Goal: Task Accomplishment & Management: Use online tool/utility

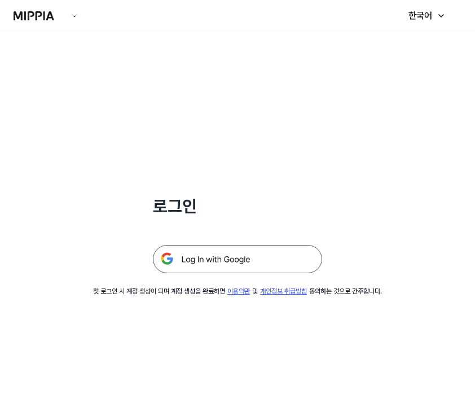
click at [286, 260] on img at bounding box center [237, 259] width 169 height 28
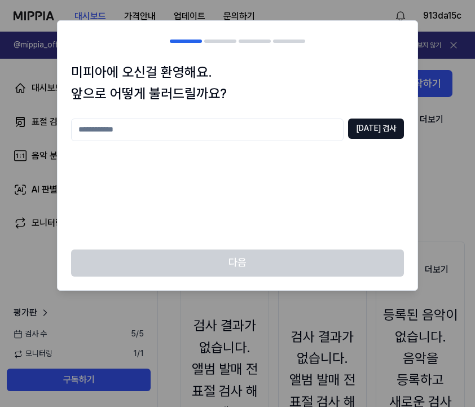
click at [240, 133] on input "text" at bounding box center [207, 130] width 273 height 23
type input "*"
type input "****"
click at [382, 165] on div "**** 중복 검사" at bounding box center [237, 177] width 333 height 117
click at [384, 129] on button "중복 검사" at bounding box center [376, 129] width 56 height 20
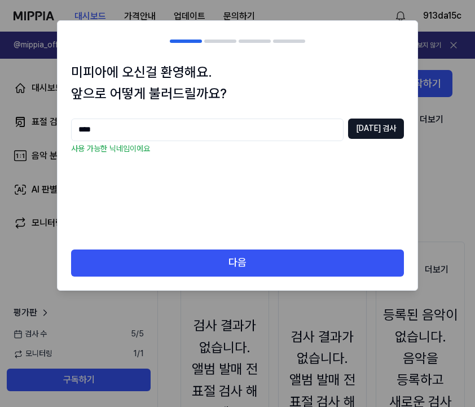
click at [286, 255] on button "다음" at bounding box center [237, 262] width 333 height 27
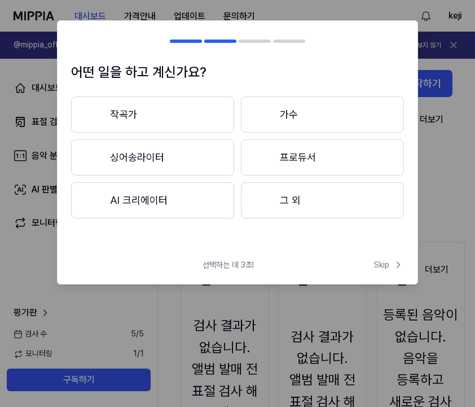
click at [294, 205] on button "그 외" at bounding box center [322, 200] width 163 height 36
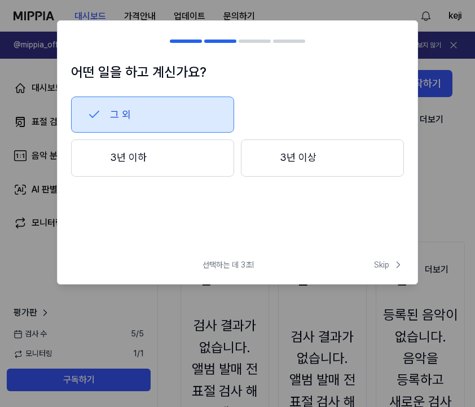
click at [212, 156] on button "3년 이하" at bounding box center [152, 157] width 163 height 37
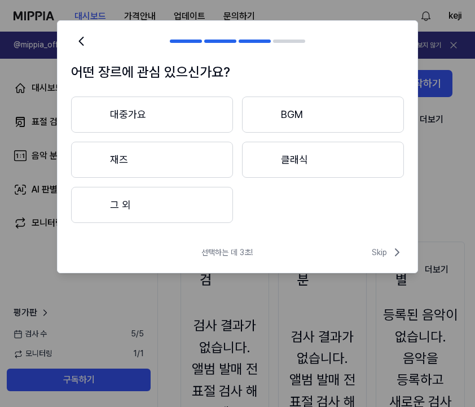
click at [190, 107] on button "대중가요" at bounding box center [152, 115] width 162 height 36
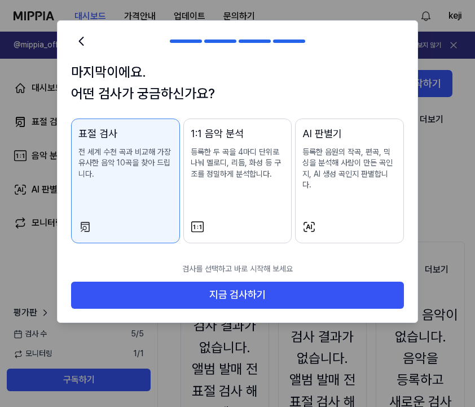
click at [310, 282] on button "지금 검사하기" at bounding box center [237, 295] width 333 height 27
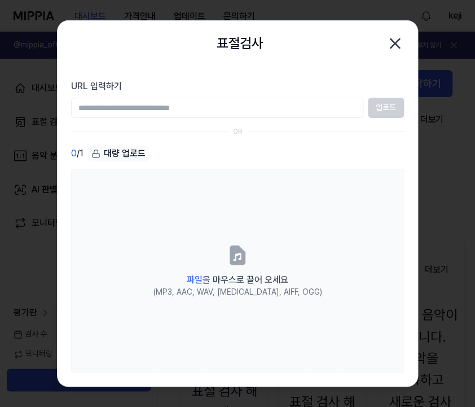
click at [292, 103] on input "URL 입력하기" at bounding box center [217, 108] width 292 height 20
click at [347, 148] on div "0 / 1 대량 업로드" at bounding box center [237, 154] width 333 height 16
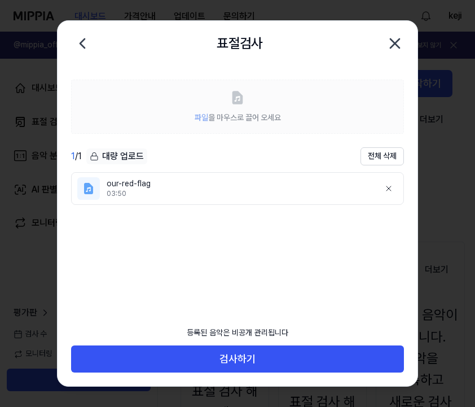
click at [295, 367] on button "검사하기" at bounding box center [237, 358] width 333 height 27
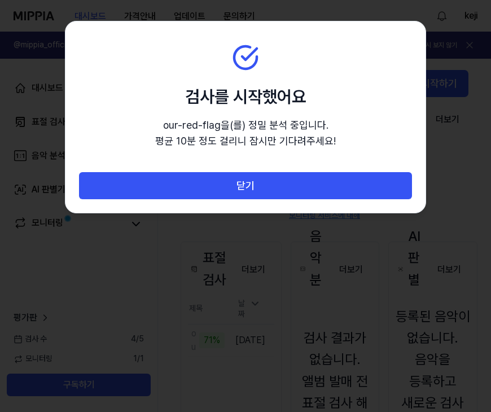
click at [179, 183] on button "닫기" at bounding box center [245, 185] width 333 height 27
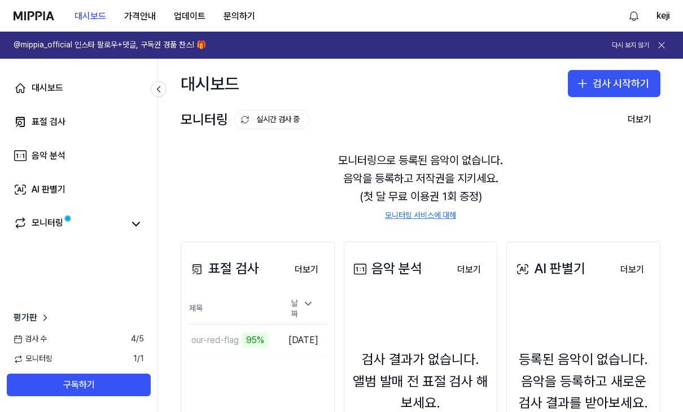
click at [297, 333] on td "2025.10.08." at bounding box center [303, 340] width 50 height 32
click at [313, 378] on div "표절 검사 더보기 표절 검사 제목 날짜 our-red-flag 95% 이동하기 2025.10.08. 더보기" at bounding box center [258, 389] width 154 height 295
click at [140, 220] on icon at bounding box center [136, 224] width 14 height 14
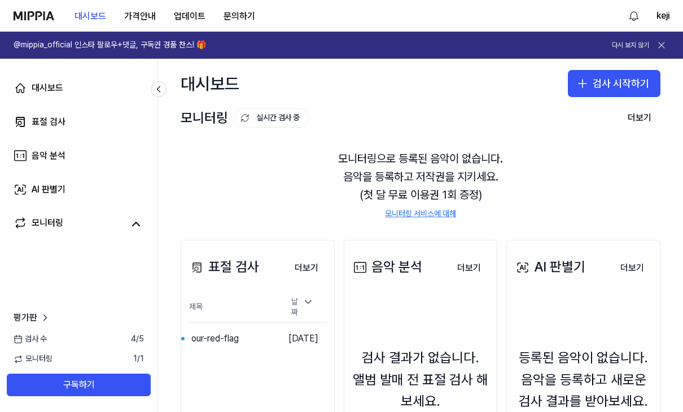
click at [0, 0] on button "이동하기" at bounding box center [0, 0] width 0 height 0
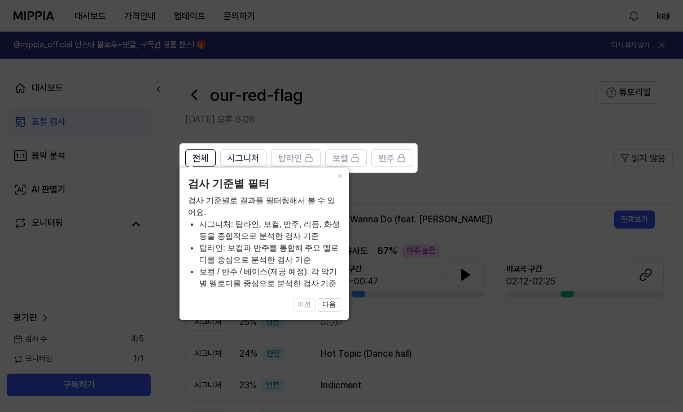
click at [339, 183] on button "×" at bounding box center [340, 176] width 18 height 16
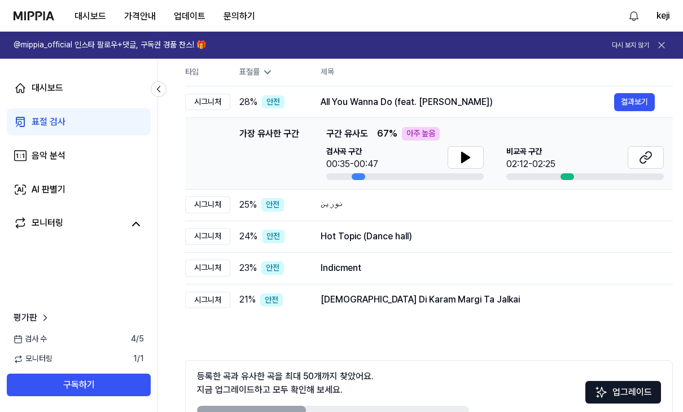
scroll to position [115, 0]
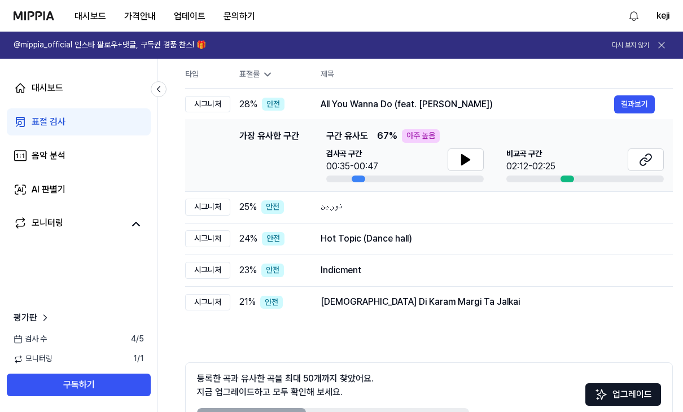
click at [260, 298] on div "21 % 안전" at bounding box center [270, 302] width 63 height 14
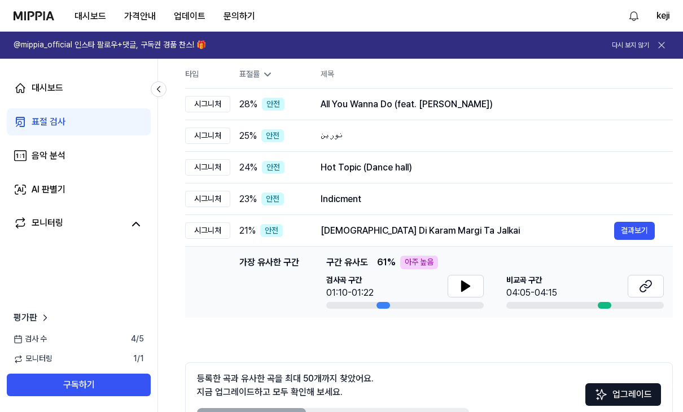
click at [471, 289] on icon at bounding box center [466, 286] width 14 height 14
click at [475, 286] on icon at bounding box center [646, 286] width 14 height 14
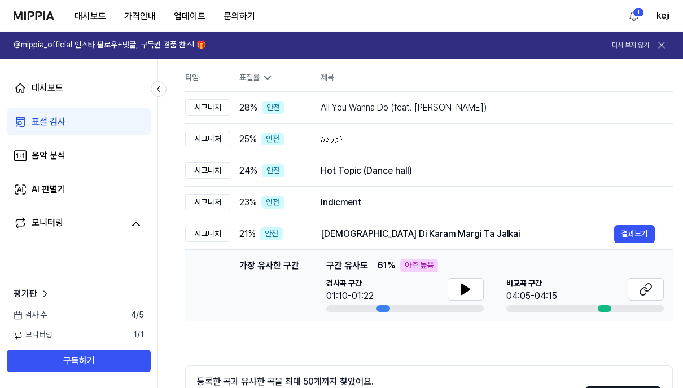
scroll to position [104, 0]
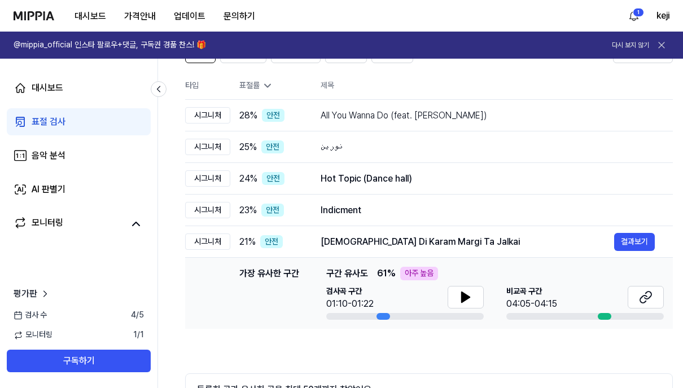
click at [475, 312] on div "비교곡 구간 04:05-04:15" at bounding box center [584, 303] width 157 height 34
click at [0, 0] on button "결과보기" at bounding box center [0, 0] width 0 height 0
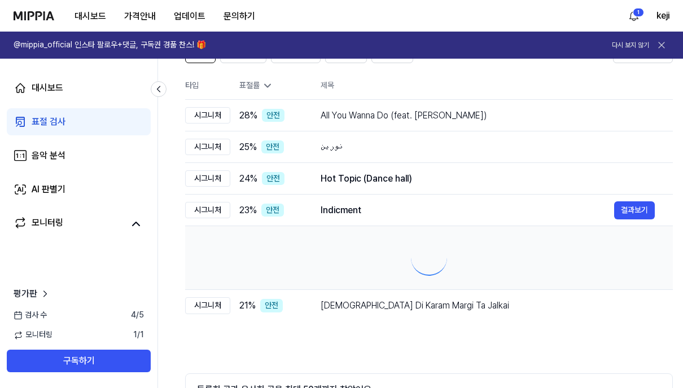
scroll to position [0, 0]
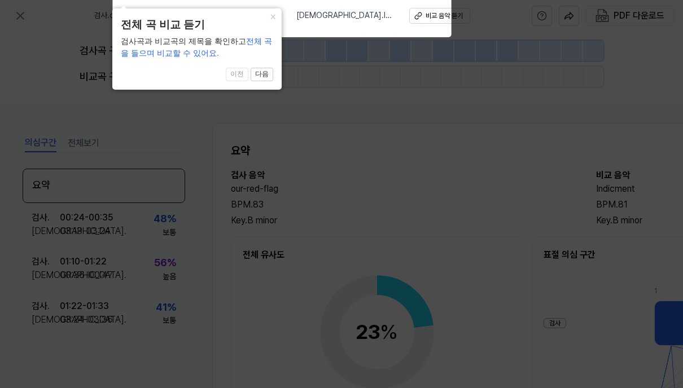
click at [475, 226] on icon at bounding box center [341, 208] width 683 height 429
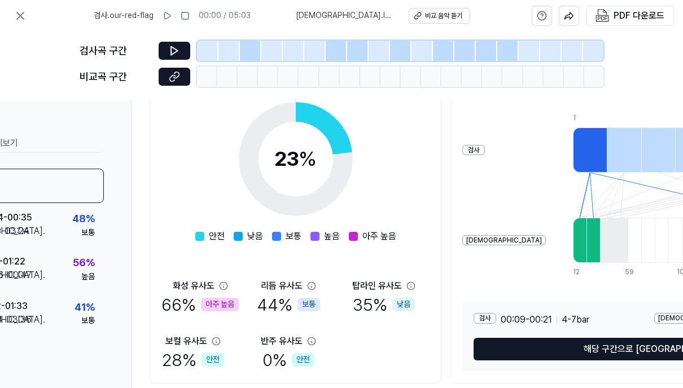
scroll to position [173, 81]
click at [220, 287] on icon at bounding box center [223, 286] width 9 height 9
click at [219, 279] on div "23 % 안전 낮음 보통 높음 아주 높음 화성 유사도 66 % 아주 높음 리듬 유사도 44 % 보통 탑라인 유사도 35 % 낮음 보컬 유사도 …" at bounding box center [295, 230] width 268 height 283
click at [218, 279] on div "23 % 안전 낮음 보통 높음 아주 높음 화성 유사도 66 % 아주 높음 리듬 유사도 44 % 보통 탑라인 유사도 35 % 낮음 보컬 유사도 …" at bounding box center [295, 230] width 268 height 283
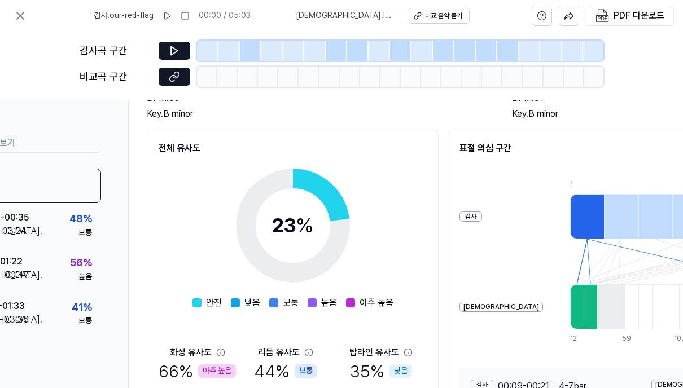
scroll to position [102, 85]
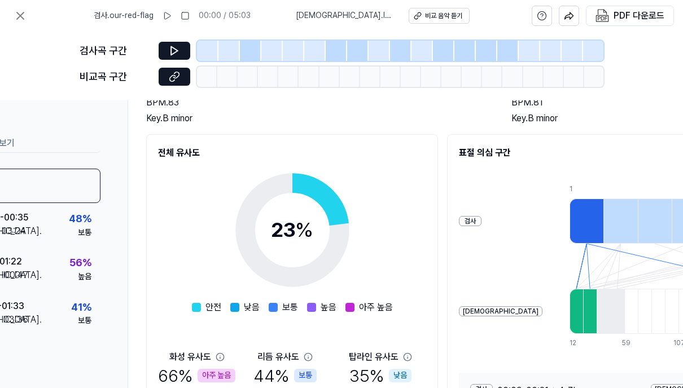
click at [169, 76] on icon at bounding box center [174, 76] width 11 height 11
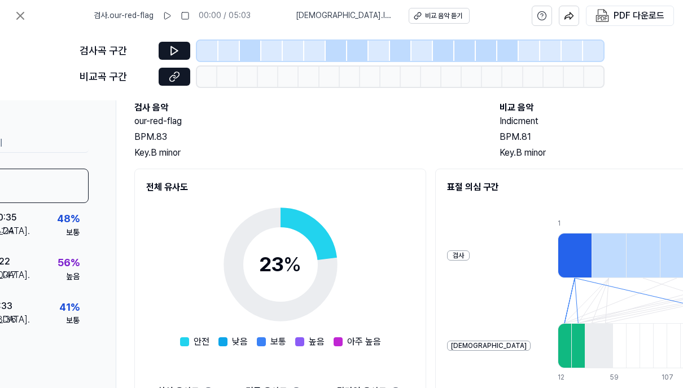
scroll to position [66, 97]
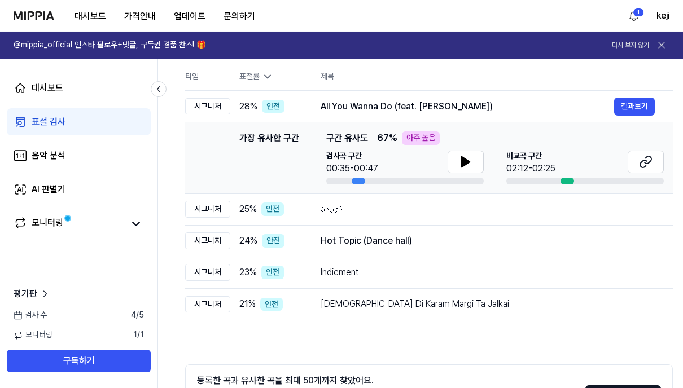
scroll to position [112, 0]
click at [475, 273] on div "Indicment" at bounding box center [488, 273] width 334 height 14
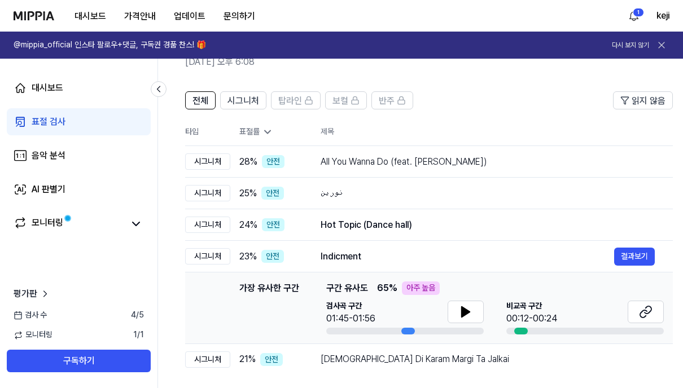
scroll to position [47, 0]
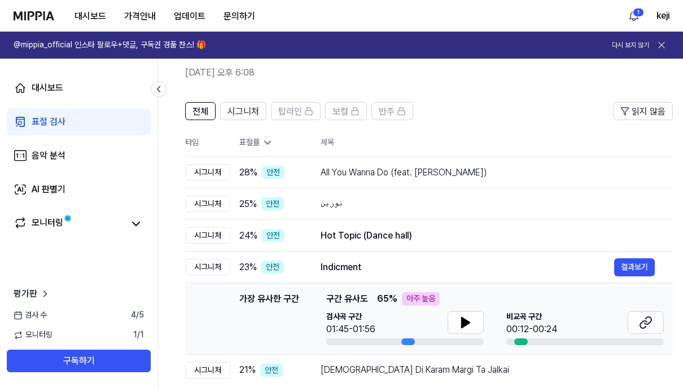
click at [475, 239] on div "Hot Topic (Dance hall)" at bounding box center [488, 236] width 334 height 14
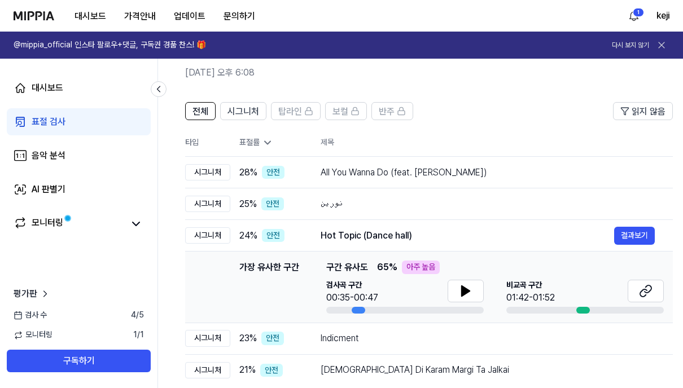
click at [470, 293] on icon at bounding box center [466, 291] width 14 height 14
click at [466, 289] on icon at bounding box center [466, 291] width 14 height 14
click at [475, 291] on icon at bounding box center [646, 291] width 14 height 14
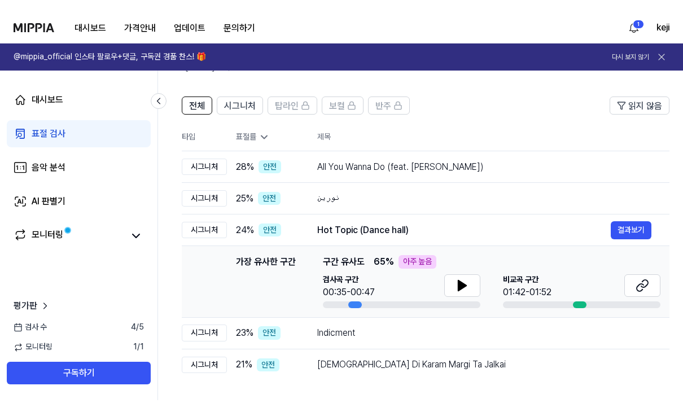
scroll to position [0, 5]
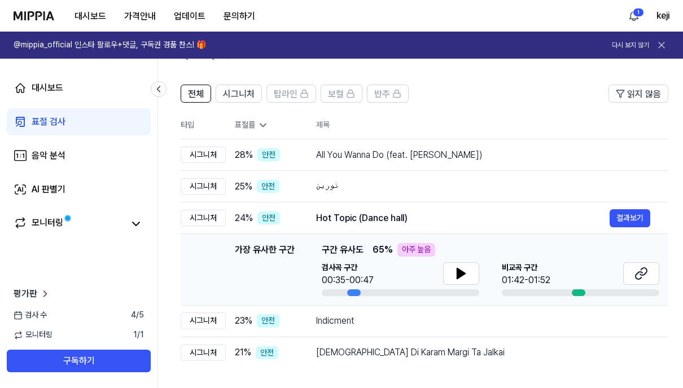
click at [445, 157] on div "All You Wanna Do (feat. Aimie Atkinson)" at bounding box center [483, 155] width 334 height 14
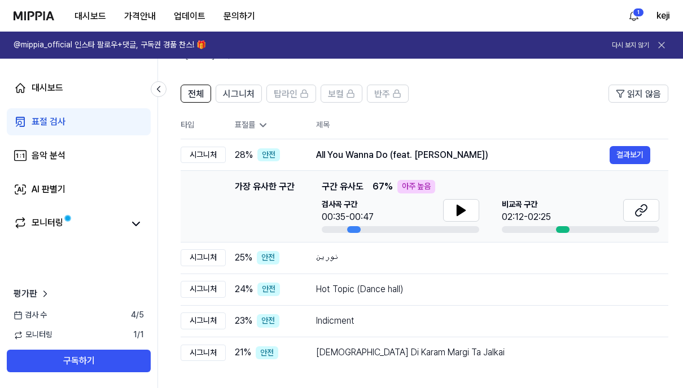
click at [475, 210] on icon at bounding box center [641, 211] width 14 height 14
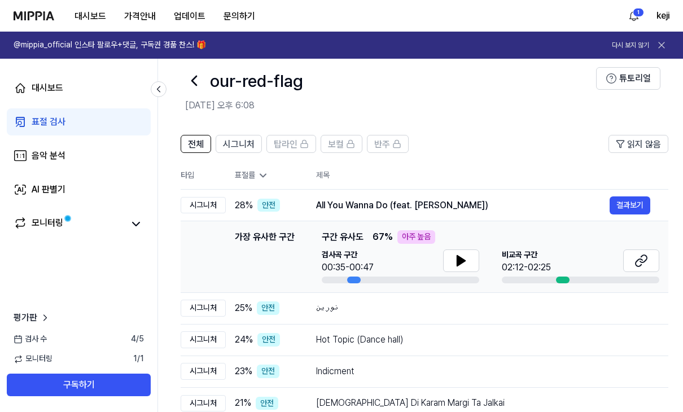
scroll to position [0, 0]
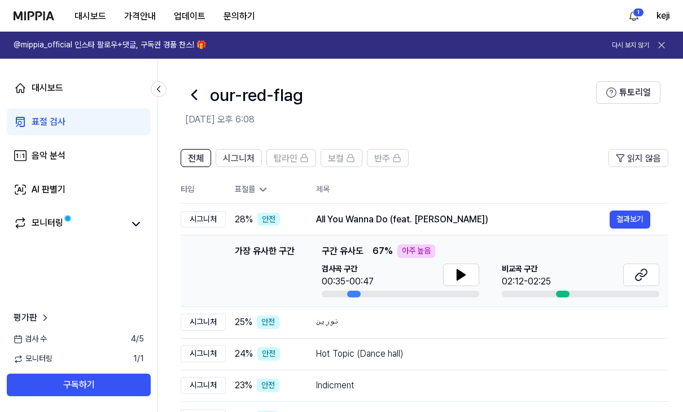
click at [242, 157] on span "시그니처" at bounding box center [239, 159] width 32 height 14
click at [278, 157] on span "탑라인" at bounding box center [286, 159] width 24 height 14
click at [339, 156] on span "보컬" at bounding box center [336, 159] width 16 height 14
click at [388, 157] on span "반주" at bounding box center [382, 159] width 16 height 14
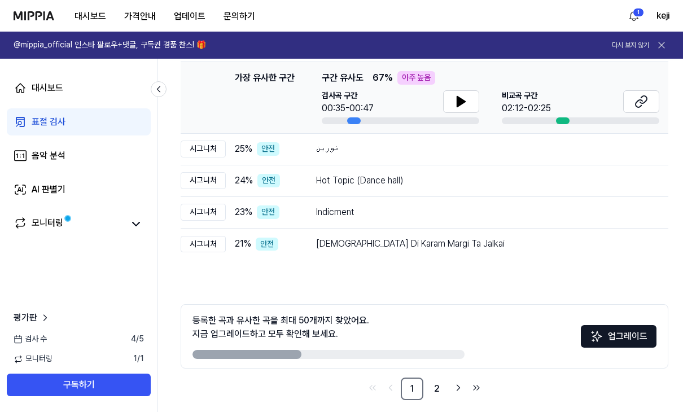
scroll to position [0, 7]
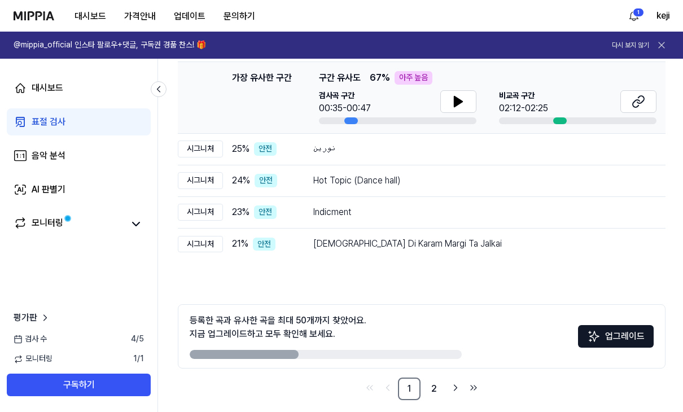
click at [133, 224] on icon at bounding box center [136, 224] width 14 height 14
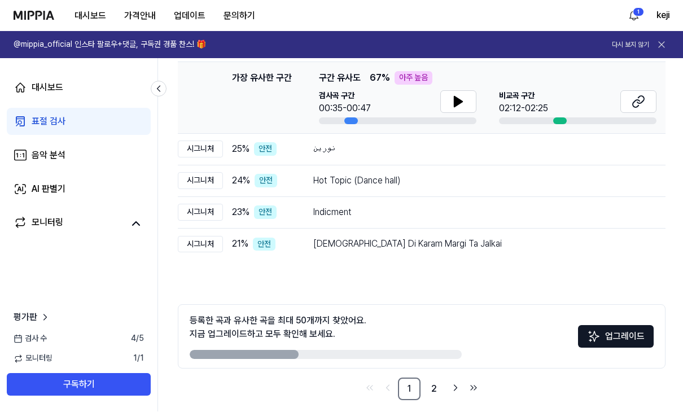
click at [61, 224] on div "모니터링" at bounding box center [48, 224] width 32 height 16
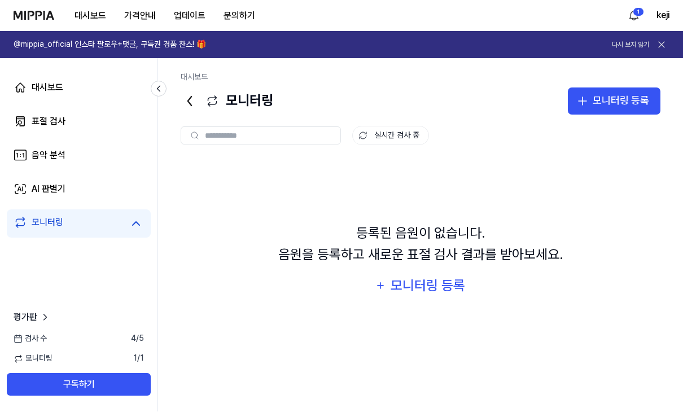
scroll to position [0, 0]
click at [36, 223] on div "모니터링" at bounding box center [48, 224] width 32 height 16
click at [80, 125] on link "표절 검사" at bounding box center [79, 121] width 144 height 27
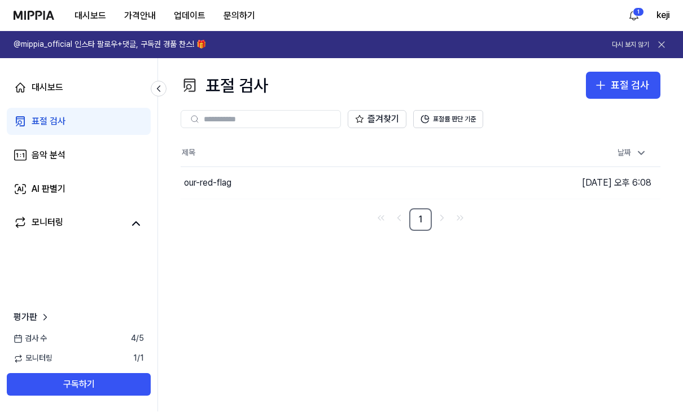
click at [0, 0] on button "이동하기" at bounding box center [0, 0] width 0 height 0
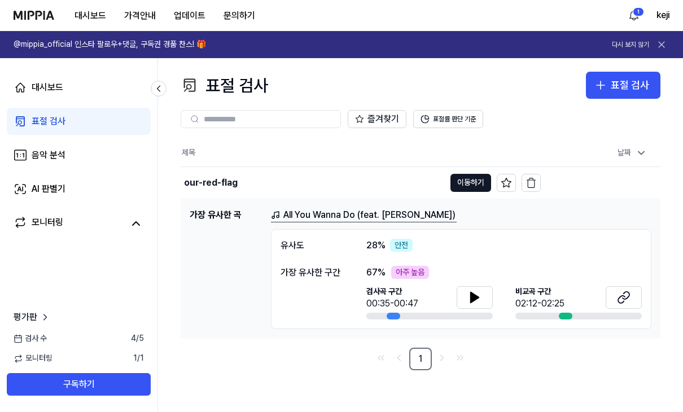
scroll to position [1, 0]
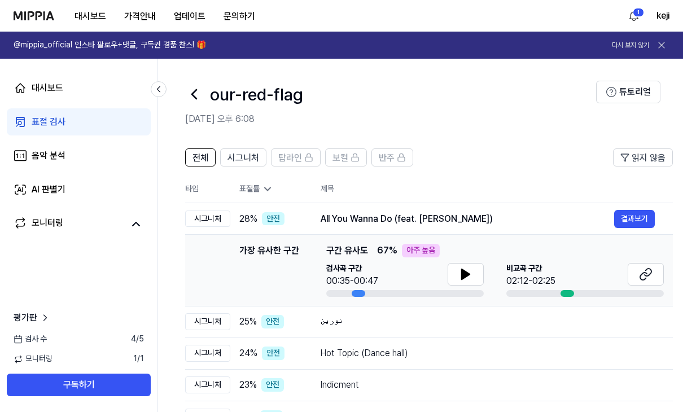
click at [475, 217] on div "All You Wanna Do (feat. Aimie Atkinson)" at bounding box center [468, 219] width 294 height 14
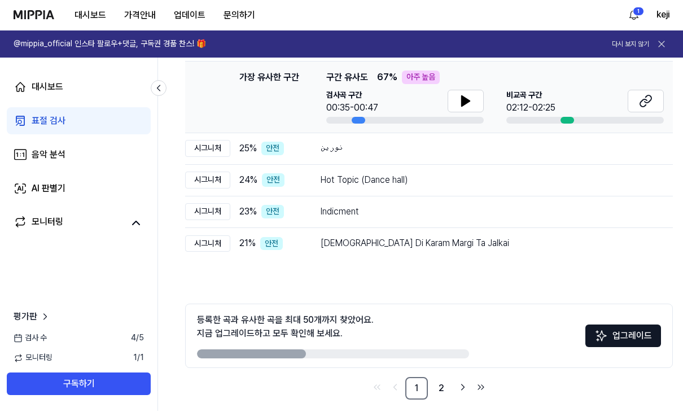
scroll to position [0, 0]
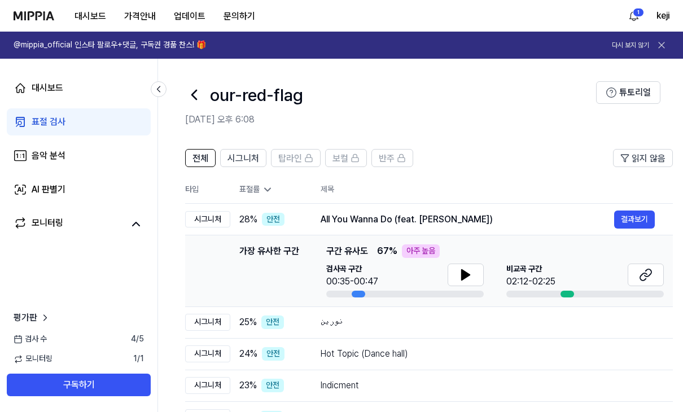
click at [258, 190] on div "표절률" at bounding box center [270, 189] width 63 height 11
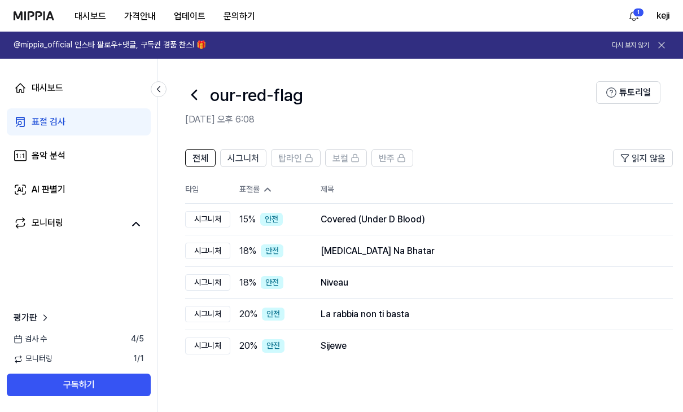
click at [475, 91] on button "튜토리얼" at bounding box center [628, 92] width 64 height 23
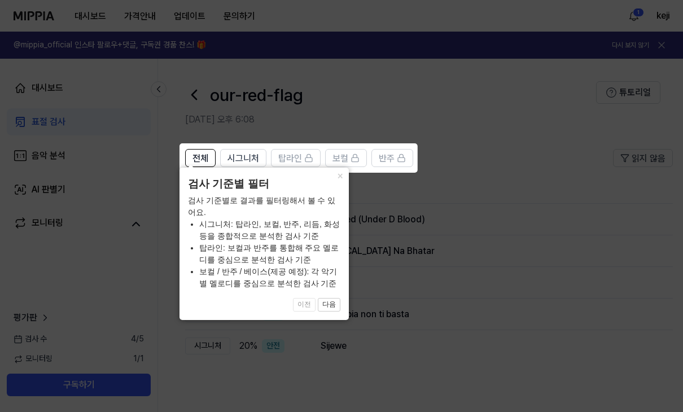
click at [344, 183] on button "×" at bounding box center [340, 176] width 18 height 16
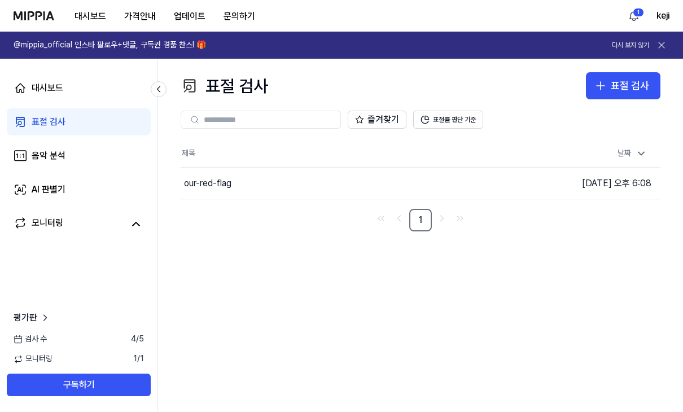
scroll to position [11, 0]
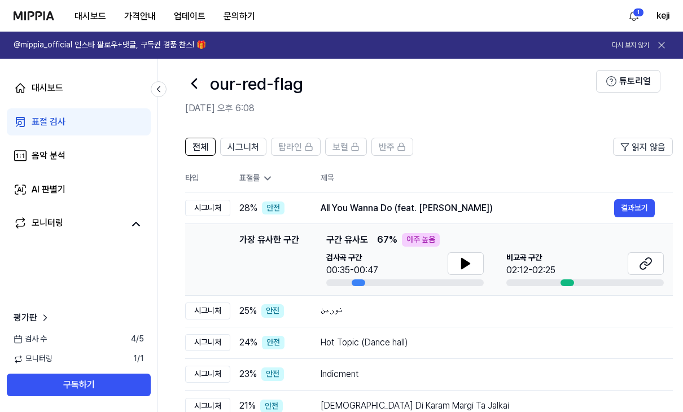
scroll to position [184, 0]
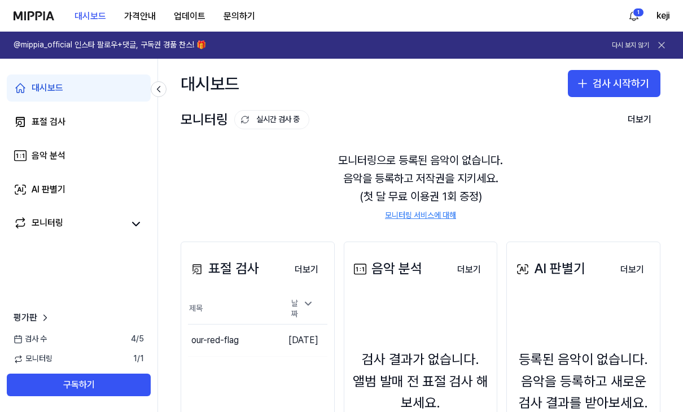
scroll to position [6, 0]
